Goal: Task Accomplishment & Management: Complete application form

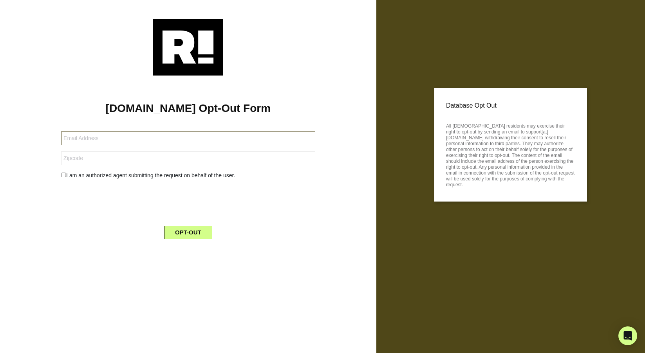
click at [154, 139] on input "text" at bounding box center [188, 138] width 254 height 14
type input "brian.gable@gmail.com"
type input "92677"
click at [94, 177] on div "I am an authorized agent submitting the request on behalf of the user." at bounding box center [188, 175] width 266 height 8
click at [63, 176] on input "checkbox" at bounding box center [63, 175] width 5 height 5
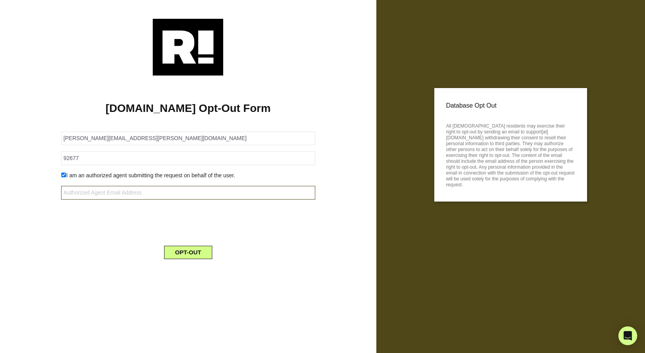
click at [121, 194] on input "text" at bounding box center [188, 193] width 254 height 14
click at [62, 175] on input "checkbox" at bounding box center [63, 175] width 5 height 5
checkbox input "false"
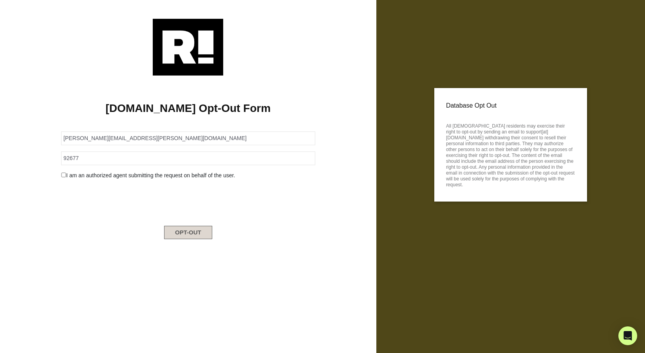
click at [194, 233] on button "OPT-OUT" at bounding box center [188, 232] width 48 height 13
